Goal: Transaction & Acquisition: Purchase product/service

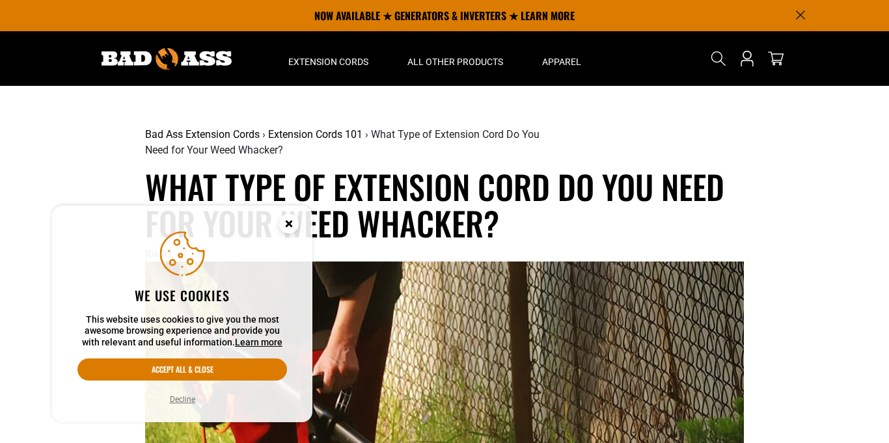
click at [700, 124] on div "Bad Ass Extension Cords › Extension Cords 101 › What Type of Extension Cord Do …" at bounding box center [444, 142] width 599 height 51
click at [295, 226] on circle "Cookie Consent" at bounding box center [289, 224] width 20 height 20
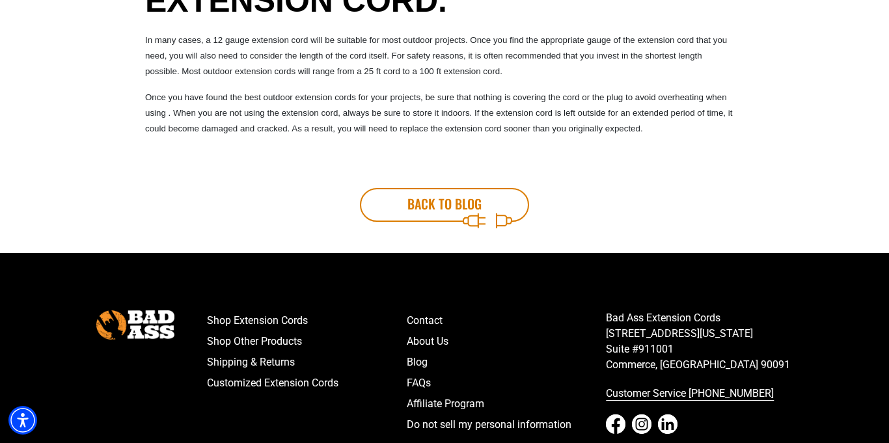
scroll to position [1197, 0]
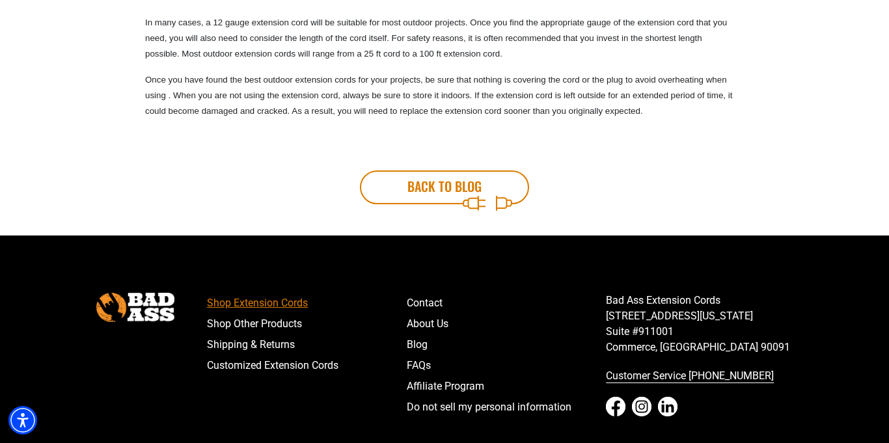
click at [294, 299] on link "Shop Extension Cords" at bounding box center [307, 303] width 200 height 21
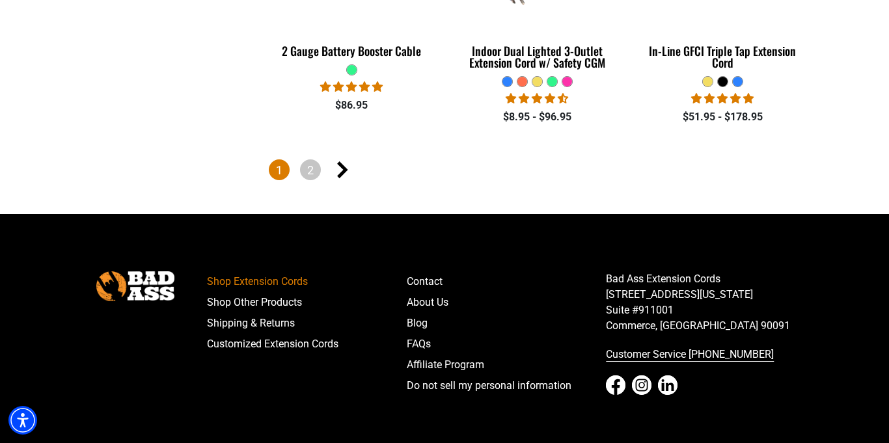
scroll to position [3302, 0]
